Goal: Book appointment/travel/reservation

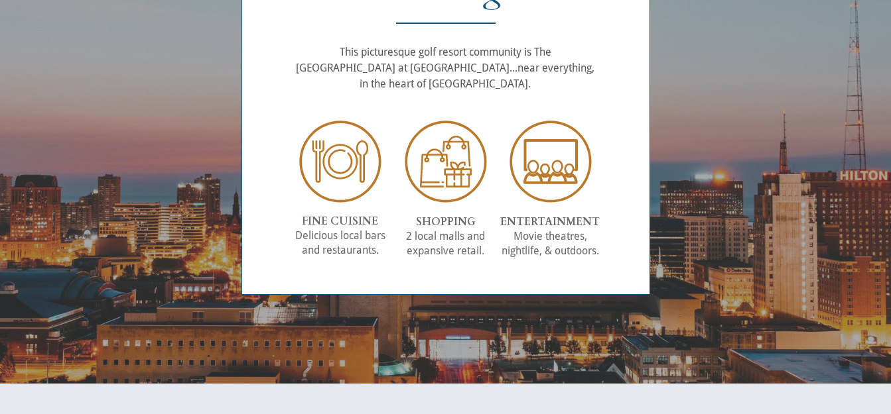
scroll to position [1857, 0]
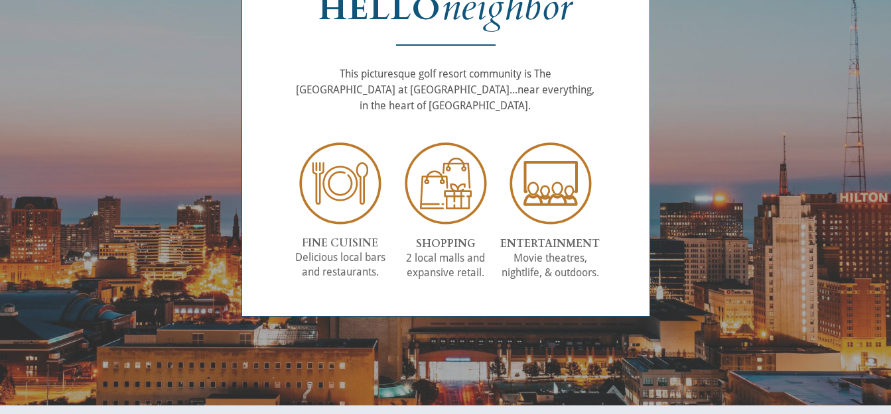
click at [548, 195] on img at bounding box center [550, 184] width 86 height 86
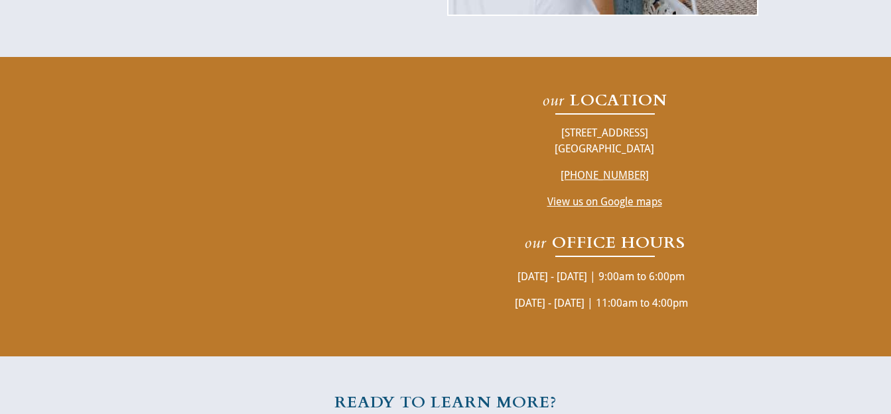
scroll to position [2520, 0]
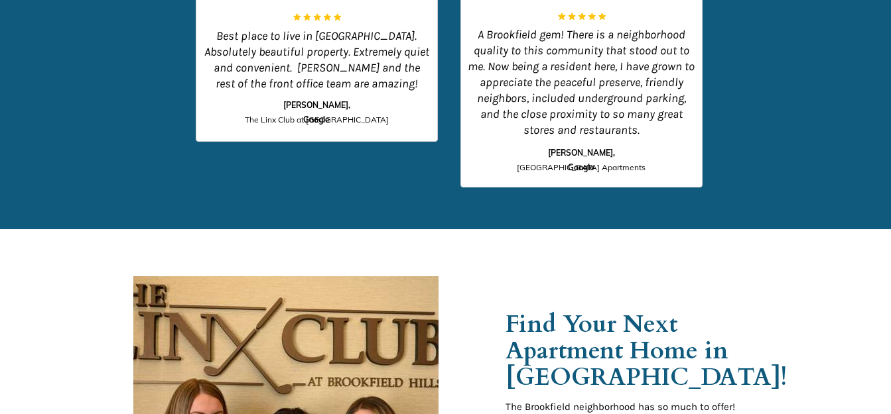
scroll to position [1993, 0]
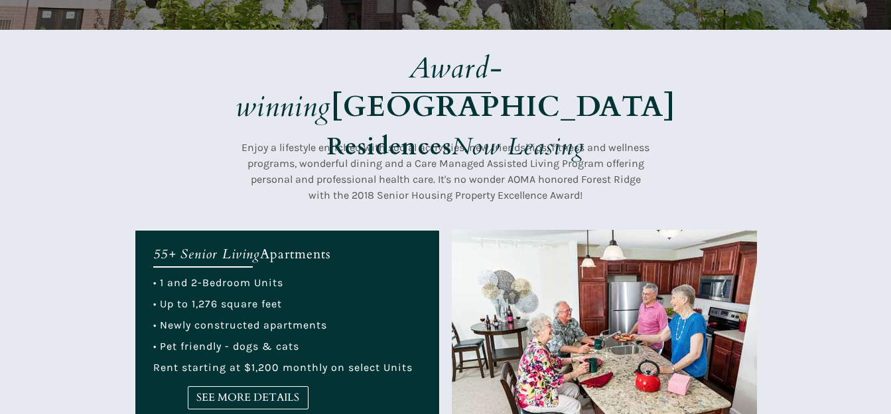
scroll to position [332, 0]
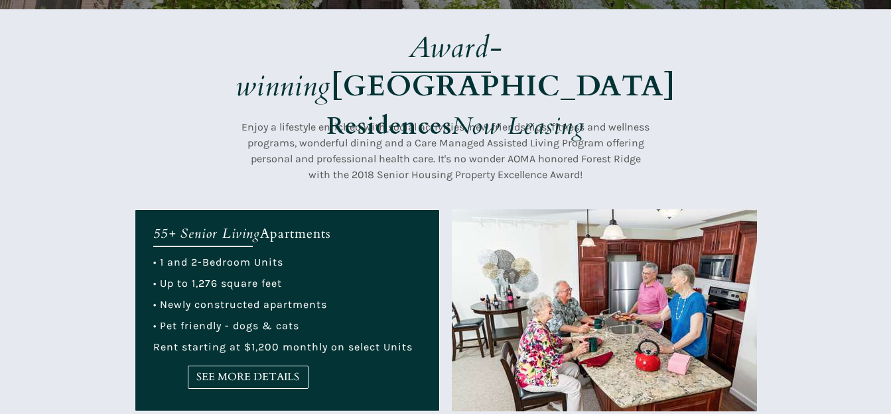
click at [166, 305] on span "• Newly constructed apartments" at bounding box center [240, 304] width 174 height 13
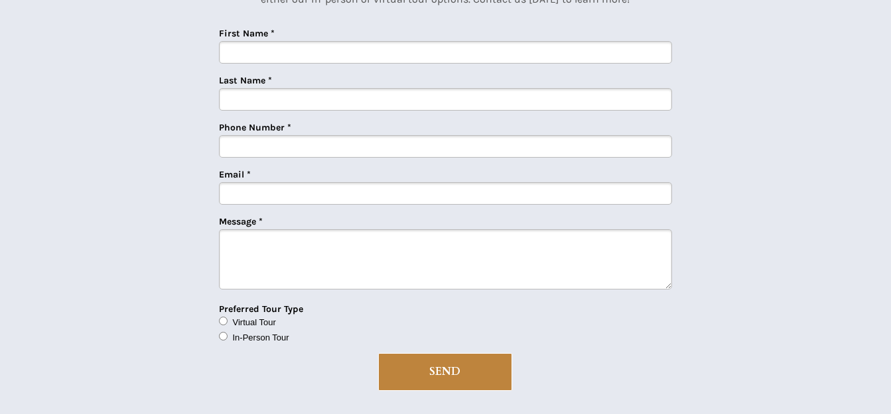
scroll to position [3400, 0]
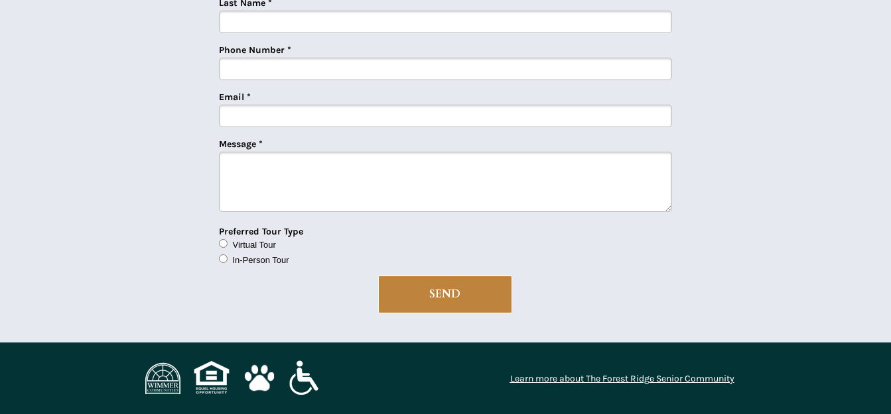
click at [241, 247] on span "Virtual Tour" at bounding box center [254, 245] width 43 height 10
click at [227, 247] on input "Virtual Tour" at bounding box center [223, 243] width 9 height 9
radio input "true"
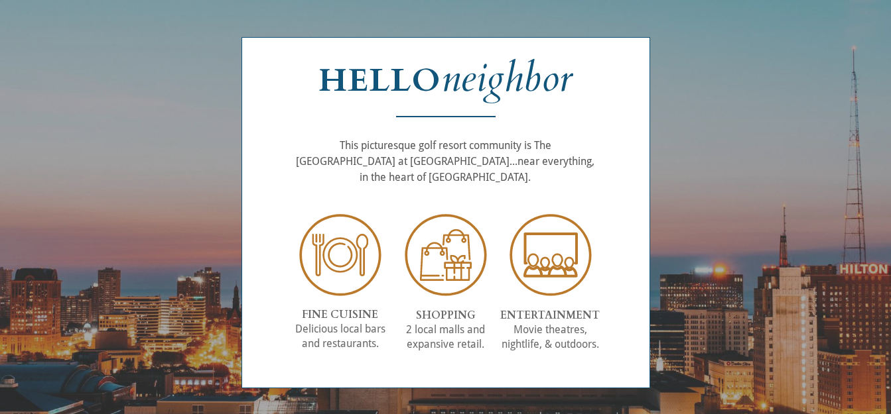
scroll to position [1790, 0]
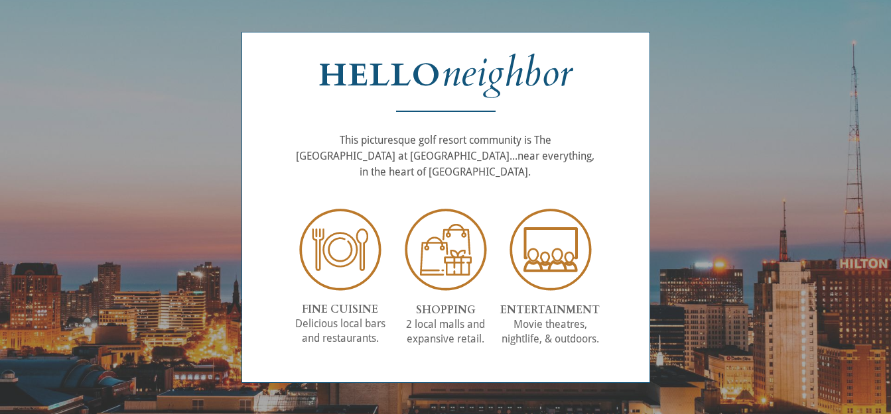
click at [325, 311] on strong "FINE CUISINE" at bounding box center [340, 309] width 76 height 15
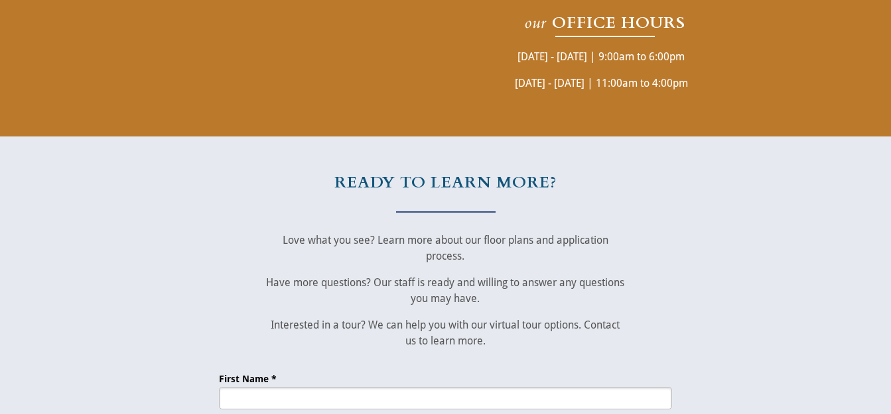
scroll to position [2785, 0]
